Goal: Check status: Check status

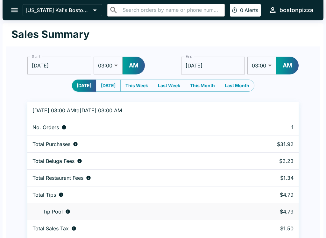
select select "03:00"
click at [19, 13] on button "open drawer" at bounding box center [14, 10] width 16 height 16
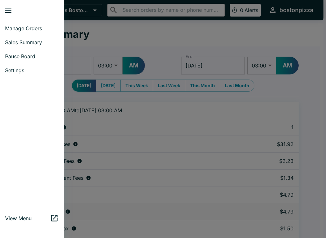
click at [26, 26] on span "Manage Orders" at bounding box center [32, 28] width 54 height 6
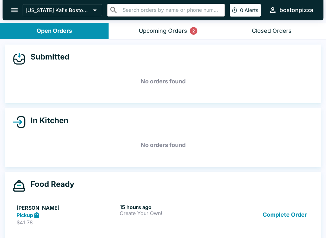
click at [177, 25] on button "Upcoming Orders 2" at bounding box center [163, 31] width 109 height 16
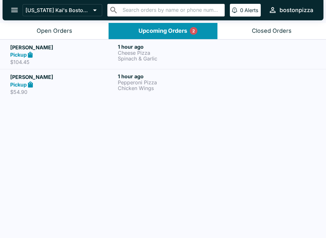
click at [79, 96] on link "[PERSON_NAME] Pickup $54.90 1 hour ago Pepperoni Pizza Chicken Wings" at bounding box center [163, 84] width 326 height 30
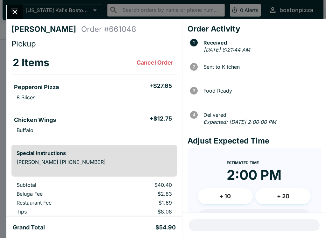
click at [6, 21] on div "[PERSON_NAME] Order # 661048 Pickup 2 Items Cancel Order Pepperoni Pizza + $27.…" at bounding box center [94, 118] width 176 height 199
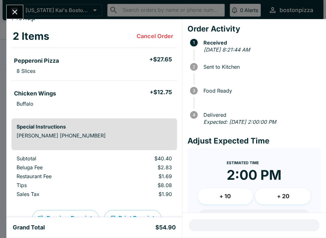
scroll to position [28, 0]
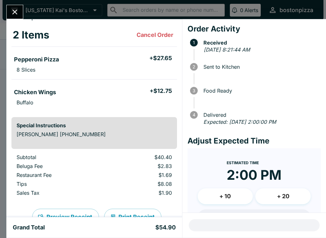
click at [21, 15] on button "Close" at bounding box center [15, 12] width 16 height 14
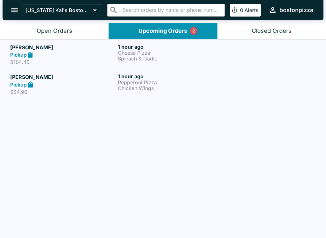
click at [118, 59] on div "[PERSON_NAME] Pickup $104.45 1 hour ago Cheese Pizza Spinach & Garlic" at bounding box center [163, 55] width 306 height 22
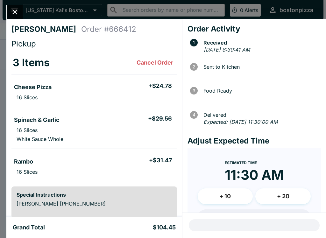
click at [13, 5] on button "Close" at bounding box center [15, 12] width 16 height 14
